Goal: Transaction & Acquisition: Obtain resource

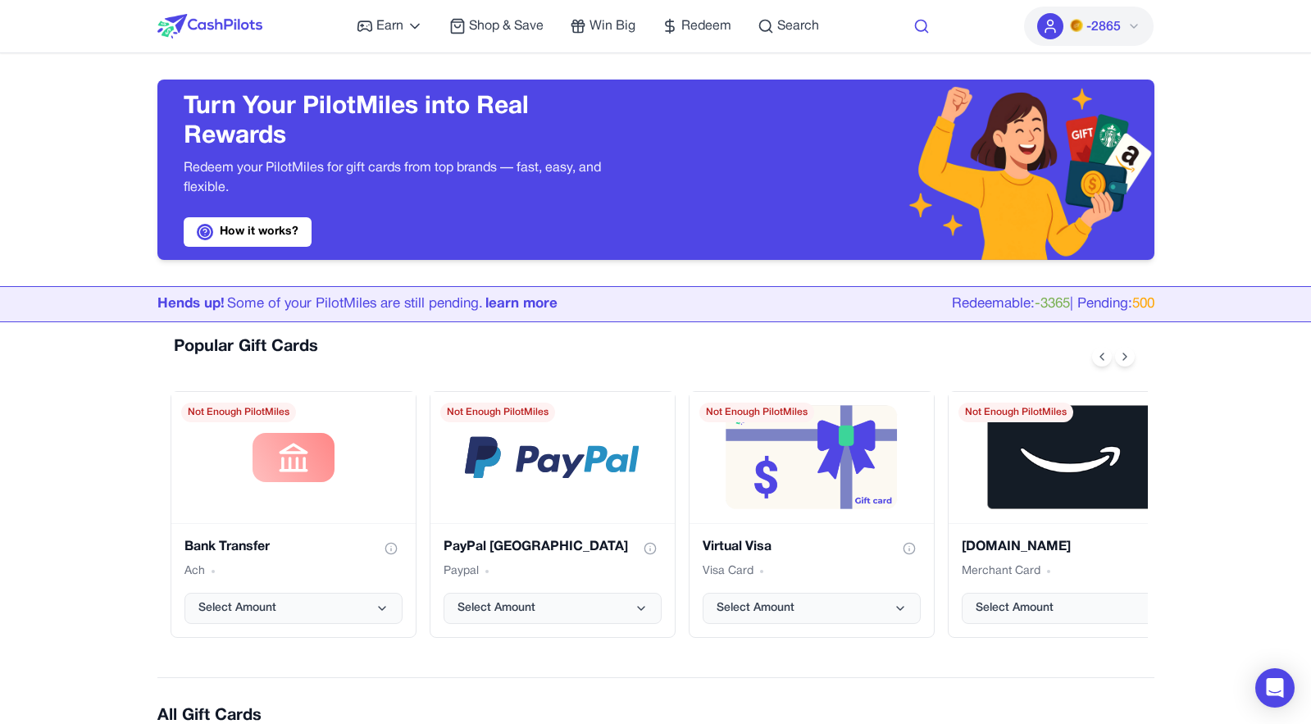
click at [925, 30] on icon at bounding box center [921, 26] width 16 height 16
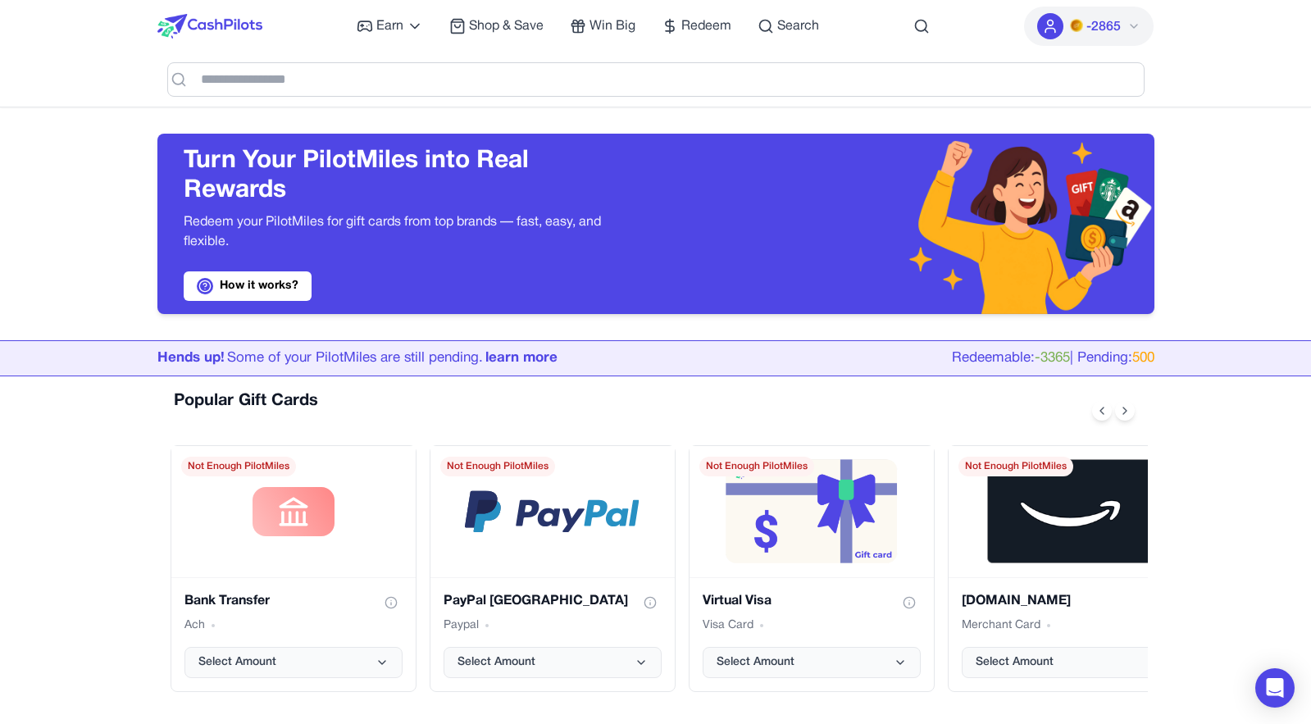
click at [848, 97] on div at bounding box center [655, 79] width 997 height 54
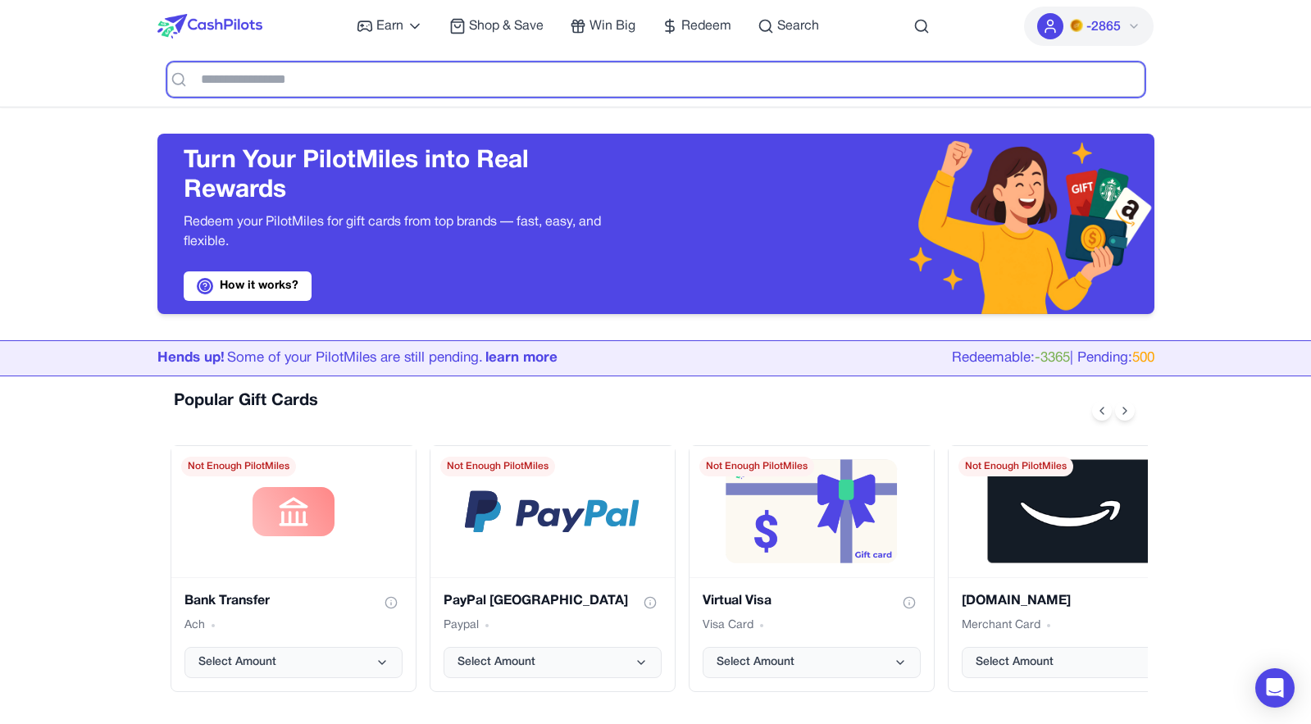
click at [853, 96] on input "text" at bounding box center [655, 79] width 977 height 34
type input "*****"
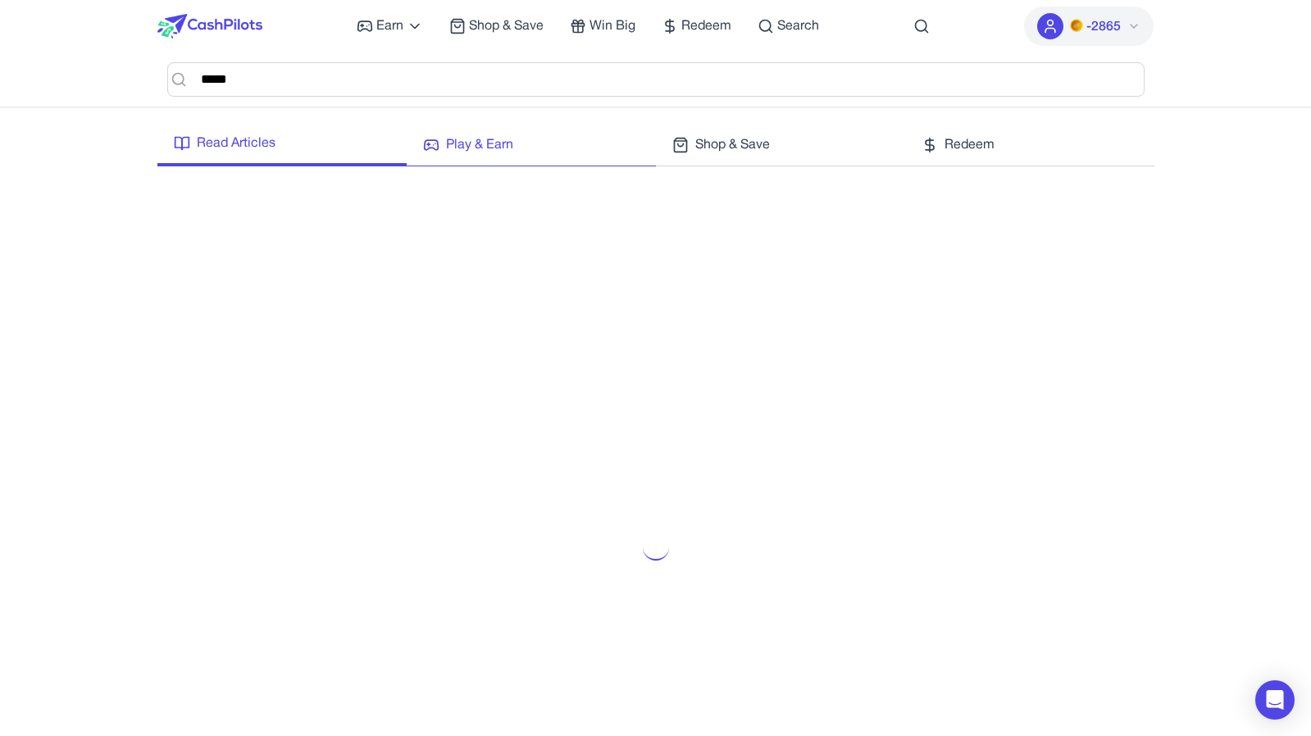
click at [490, 150] on span "Play & Earn" at bounding box center [479, 145] width 67 height 20
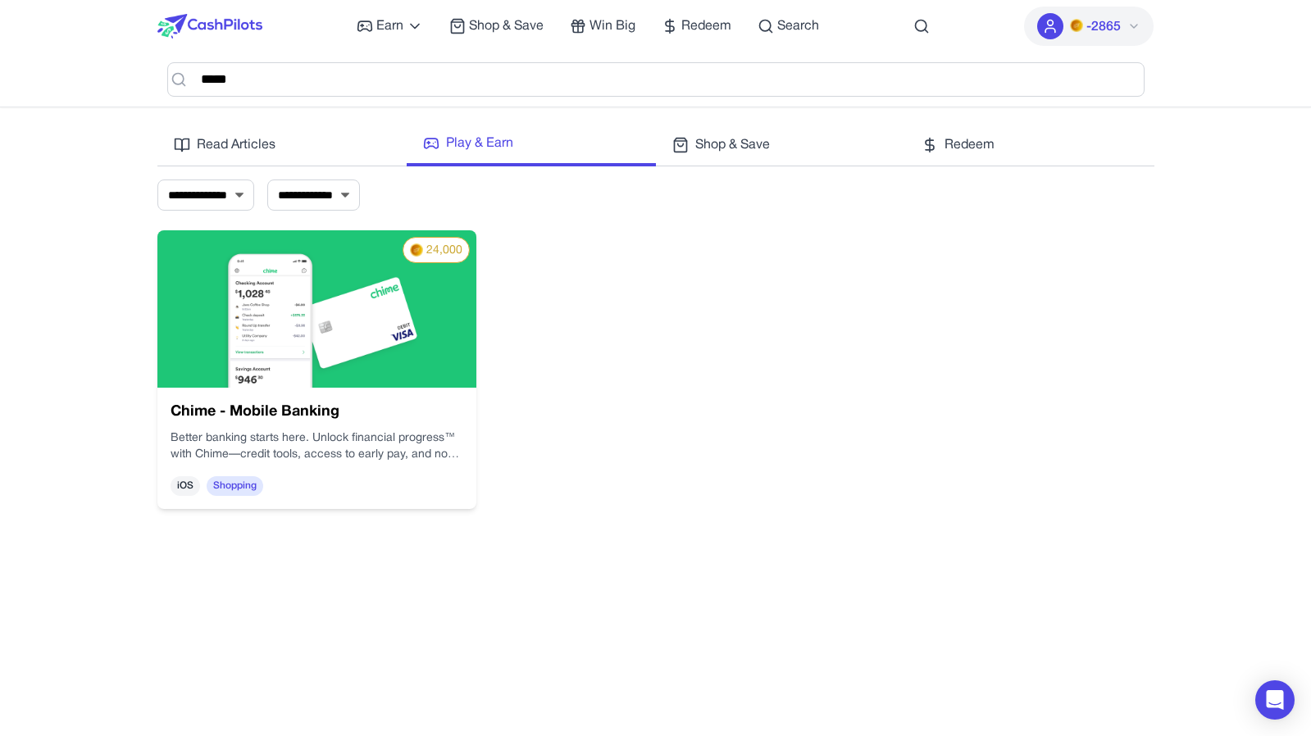
click at [377, 346] on img at bounding box center [316, 308] width 319 height 157
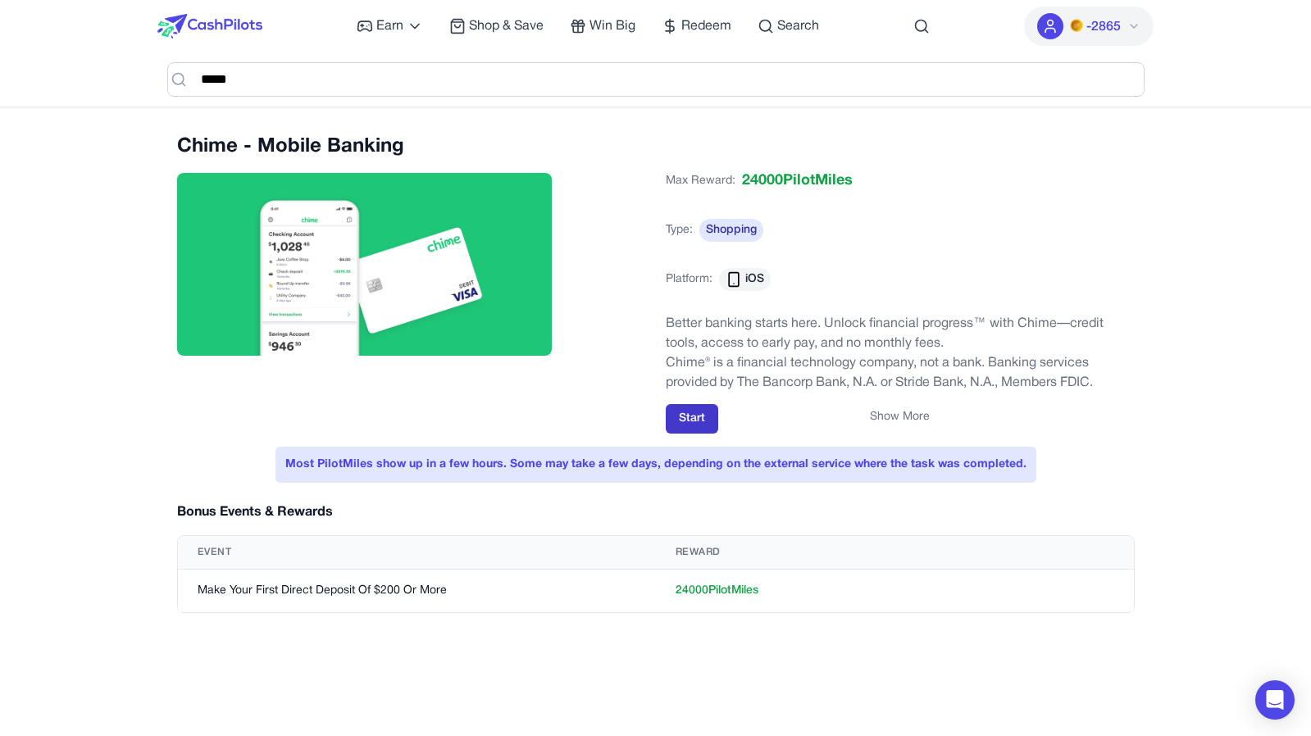
click at [697, 410] on button "Start" at bounding box center [692, 419] width 52 height 30
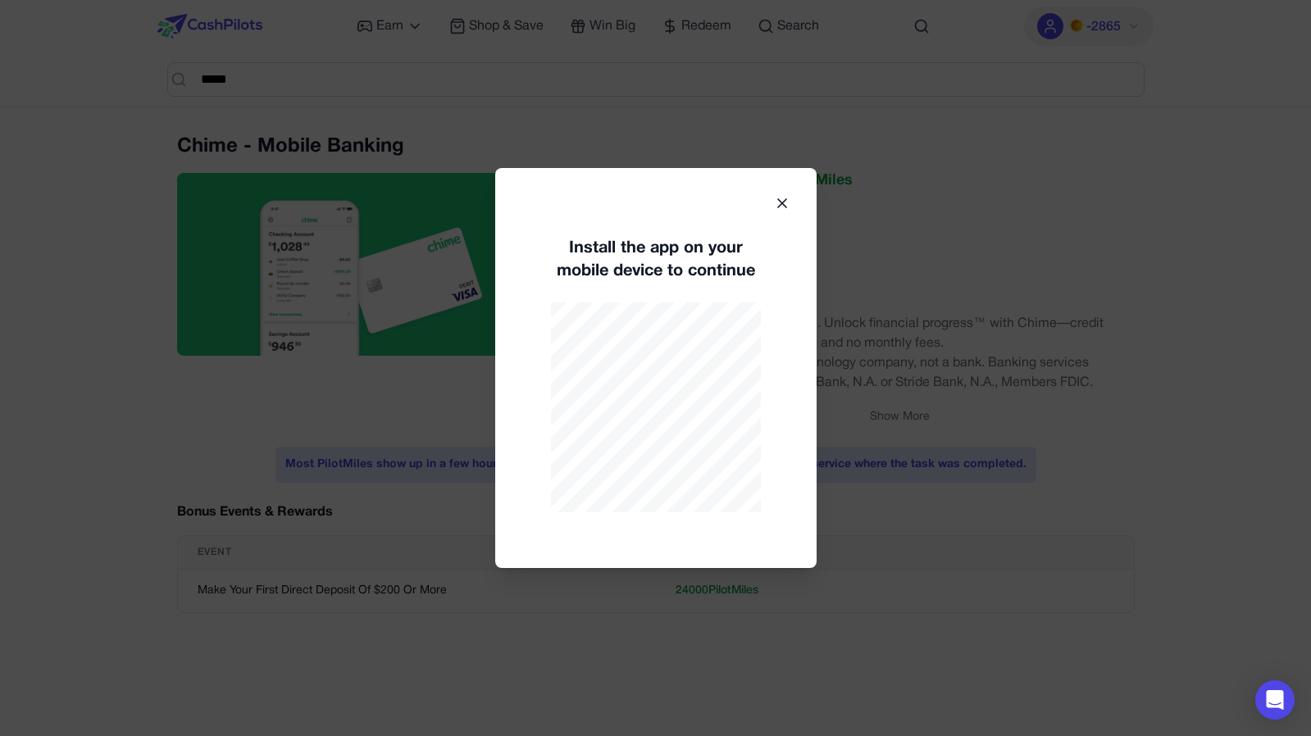
click at [778, 208] on icon at bounding box center [782, 203] width 16 height 16
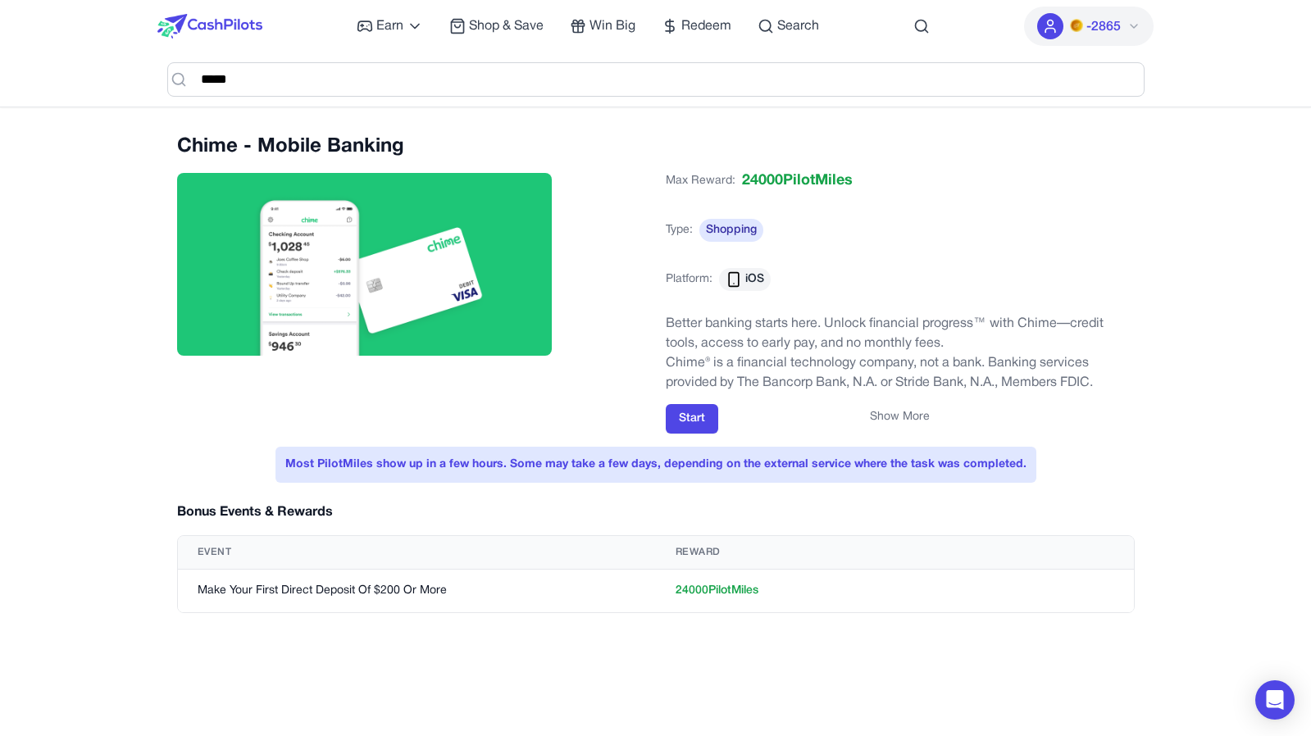
click at [623, 164] on div "Chime - Mobile Banking" at bounding box center [411, 273] width 469 height 279
